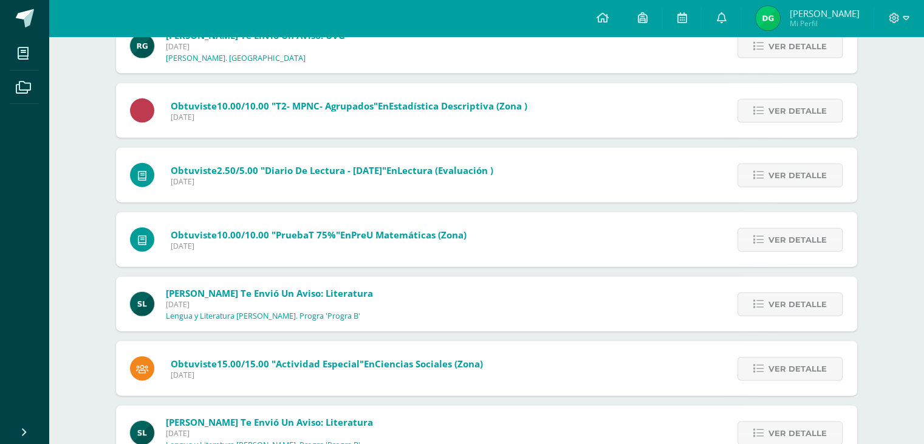
scroll to position [2576, 0]
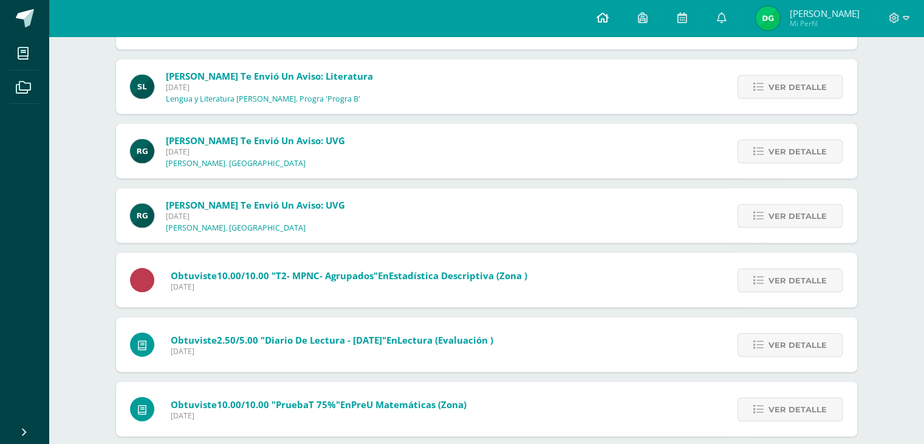
click at [623, 19] on link at bounding box center [602, 18] width 41 height 36
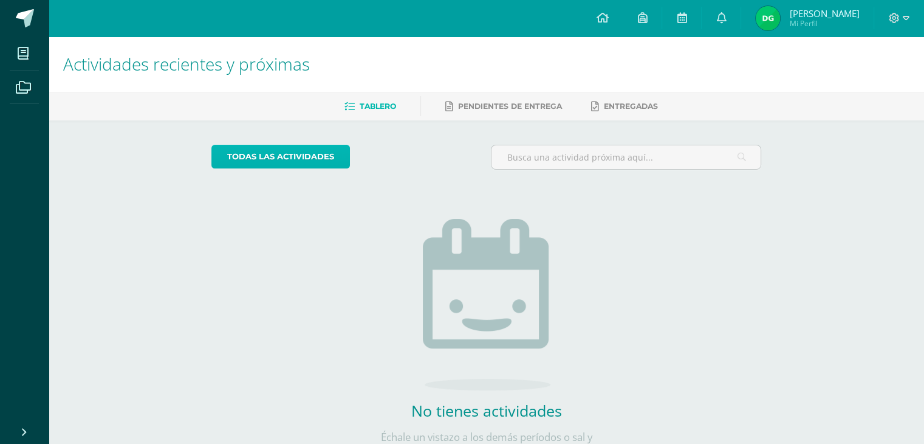
click at [289, 149] on link "todas las Actividades" at bounding box center [281, 157] width 139 height 24
